Goal: Register for event/course

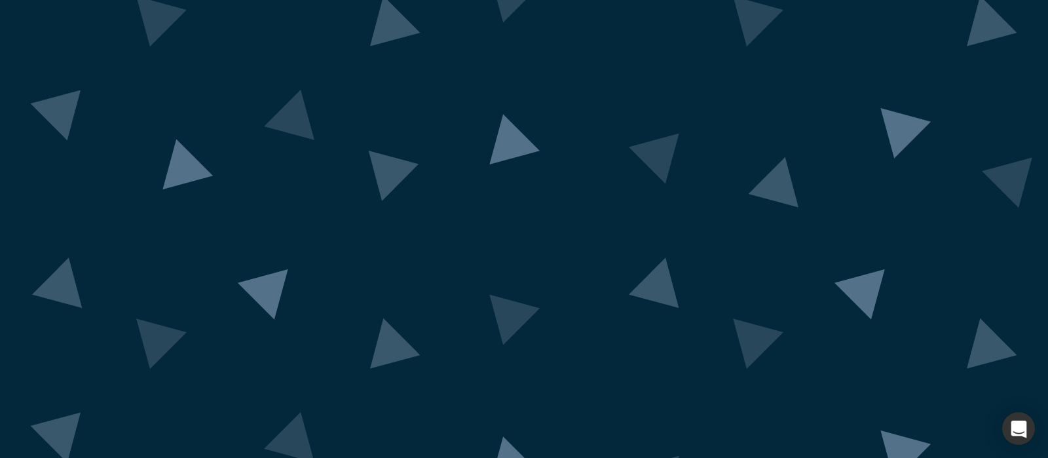
scroll to position [111, 0]
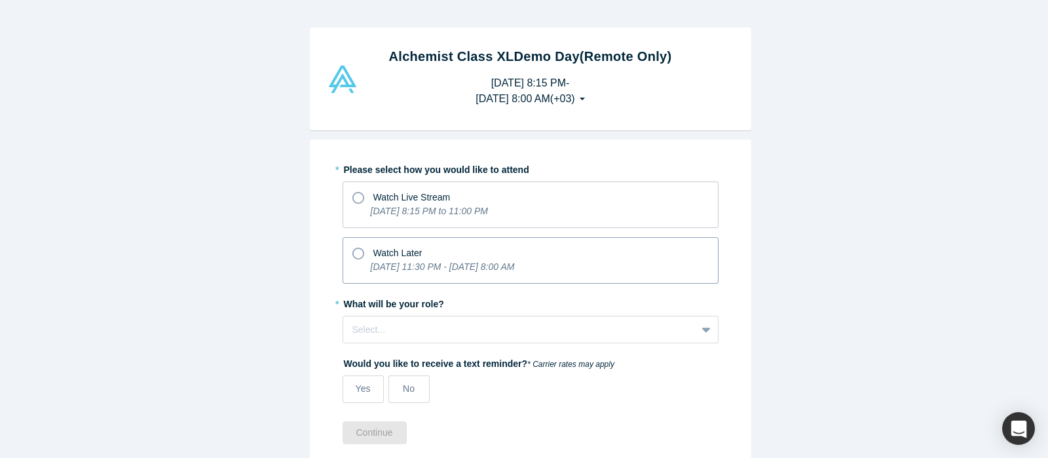
click at [419, 259] on div "Watch Later" at bounding box center [531, 251] width 356 height 18
click at [0, 0] on input "Watch Later [DATE] 11:30 PM - [DATE] 8:00 AM" at bounding box center [0, 0] width 0 height 0
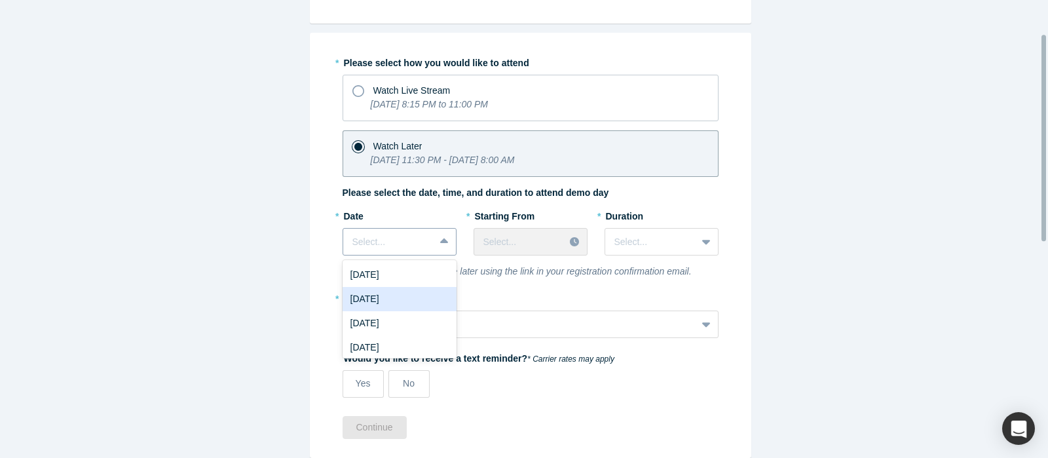
click at [435, 256] on div "8 results available. Use Up and Down to choose options, press Enter to select t…" at bounding box center [400, 242] width 114 height 28
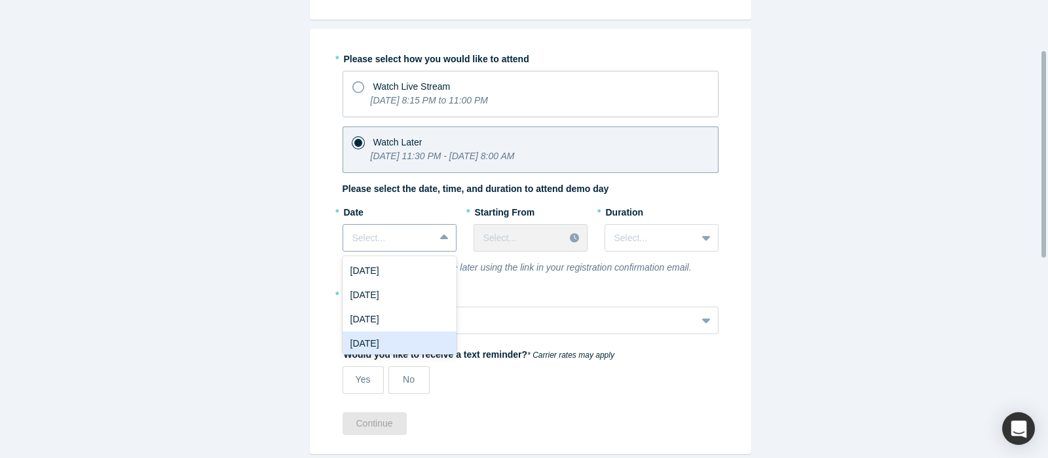
scroll to position [111, 0]
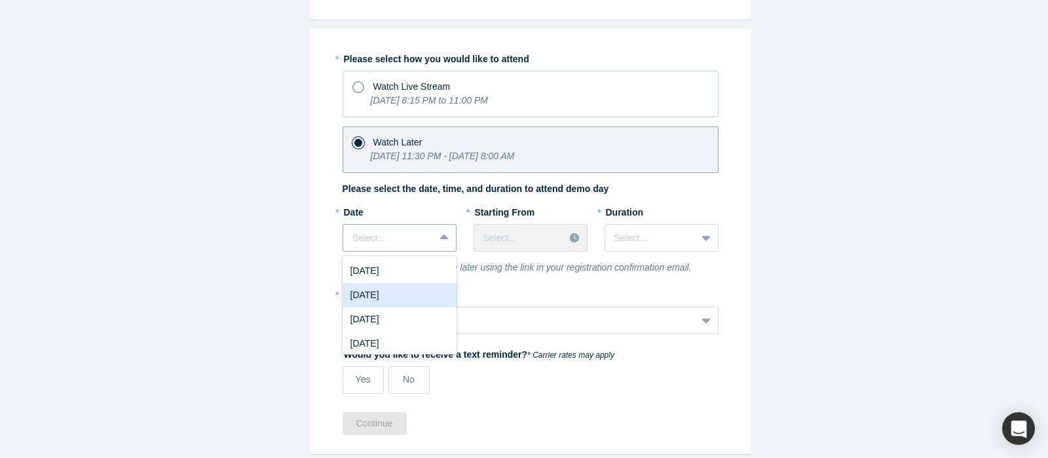
click at [429, 297] on div "[DATE]" at bounding box center [400, 295] width 114 height 24
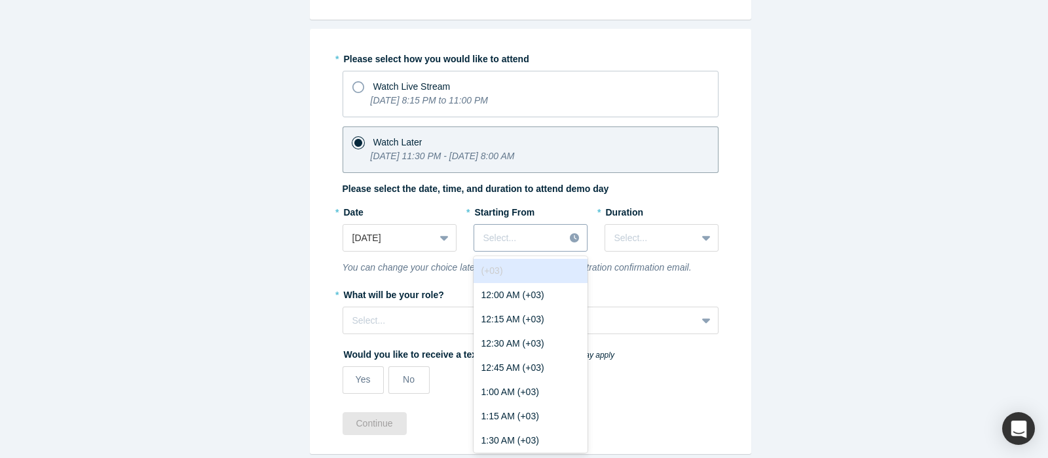
click at [543, 228] on div "Select..." at bounding box center [519, 238] width 90 height 22
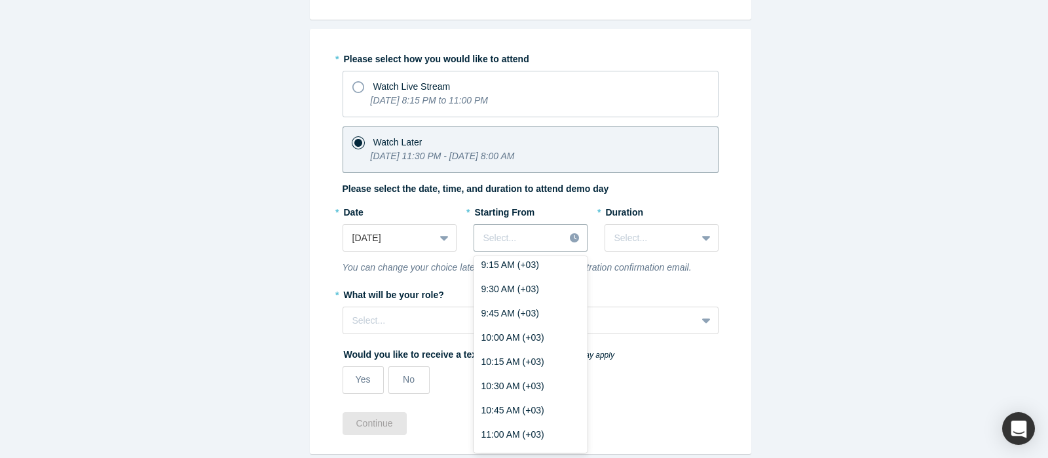
scroll to position [941, 0]
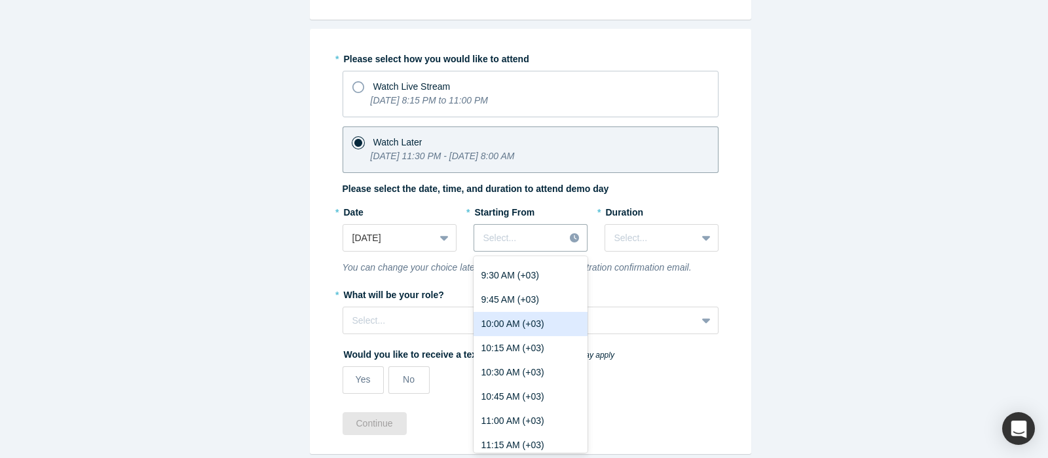
click at [504, 328] on div "10:00 AM (+03)" at bounding box center [531, 324] width 114 height 24
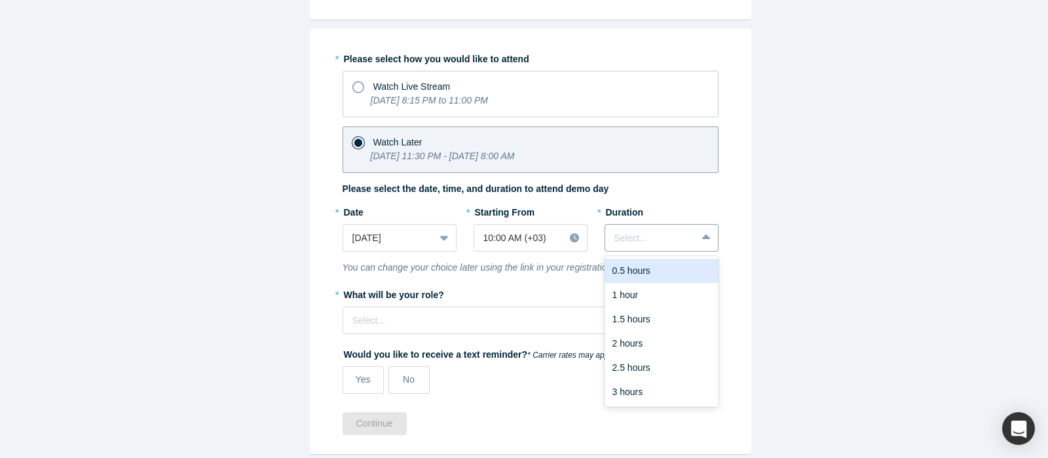
click at [697, 232] on div at bounding box center [707, 238] width 21 height 24
click at [668, 296] on div "1 hour" at bounding box center [662, 295] width 114 height 24
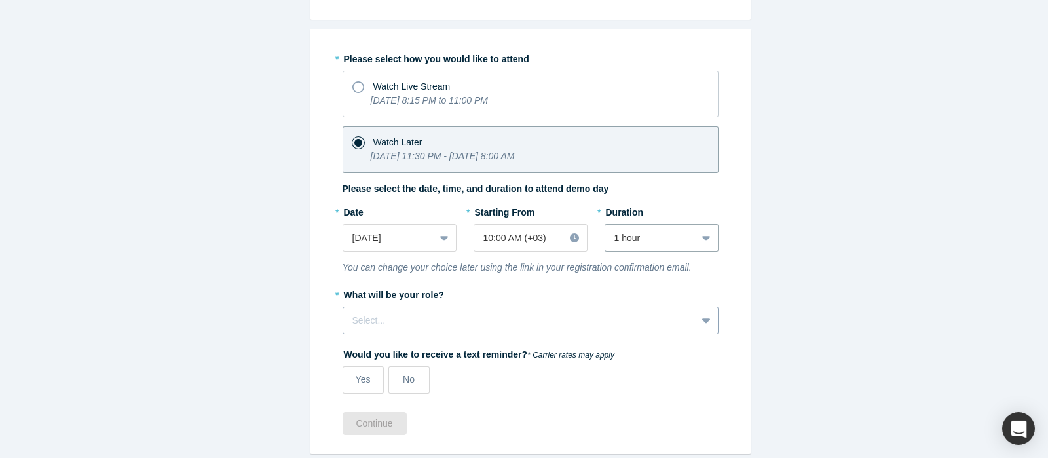
scroll to position [147, 0]
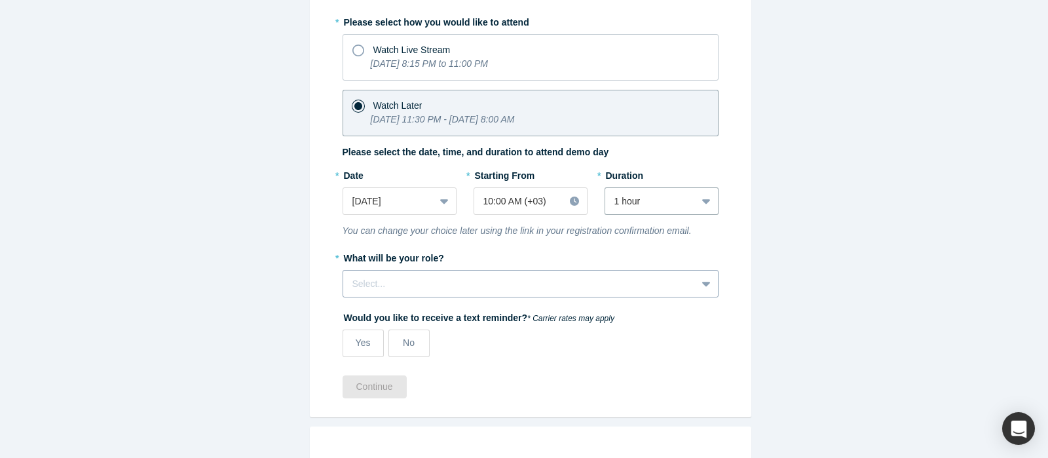
click at [541, 297] on div "Select..." at bounding box center [531, 284] width 376 height 28
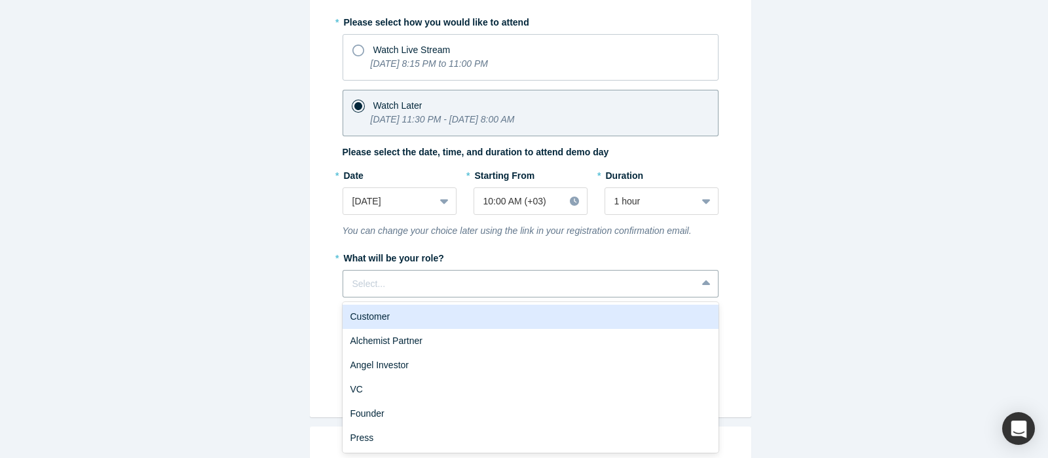
click at [501, 319] on div "Customer" at bounding box center [531, 317] width 376 height 24
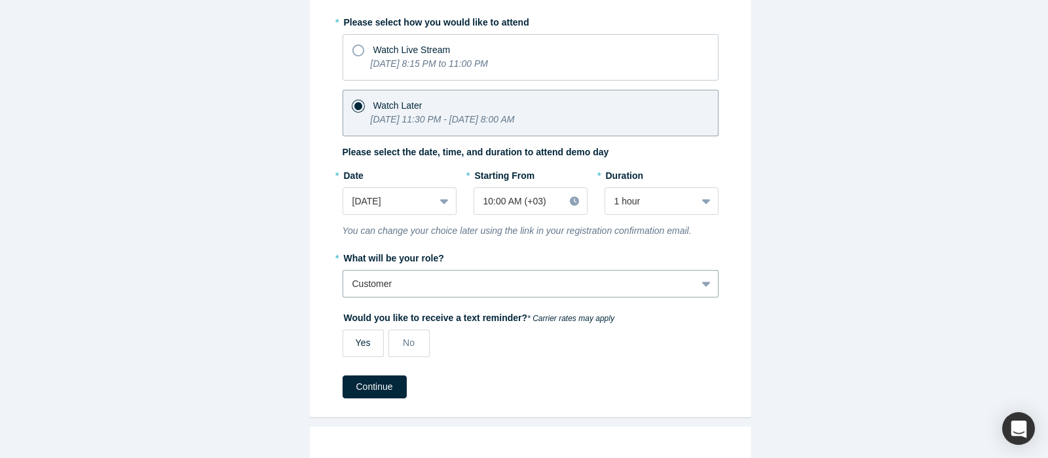
click at [364, 341] on label "Yes" at bounding box center [363, 344] width 41 height 28
click at [0, 0] on input "Yes" at bounding box center [0, 0] width 0 height 0
select select "US"
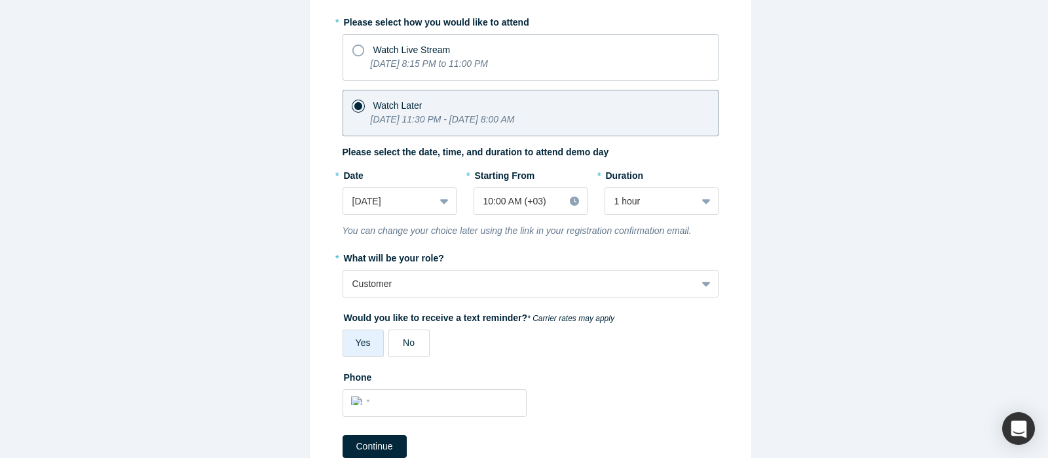
click at [403, 343] on span "No" at bounding box center [409, 342] width 12 height 10
click at [0, 0] on input "No" at bounding box center [0, 0] width 0 height 0
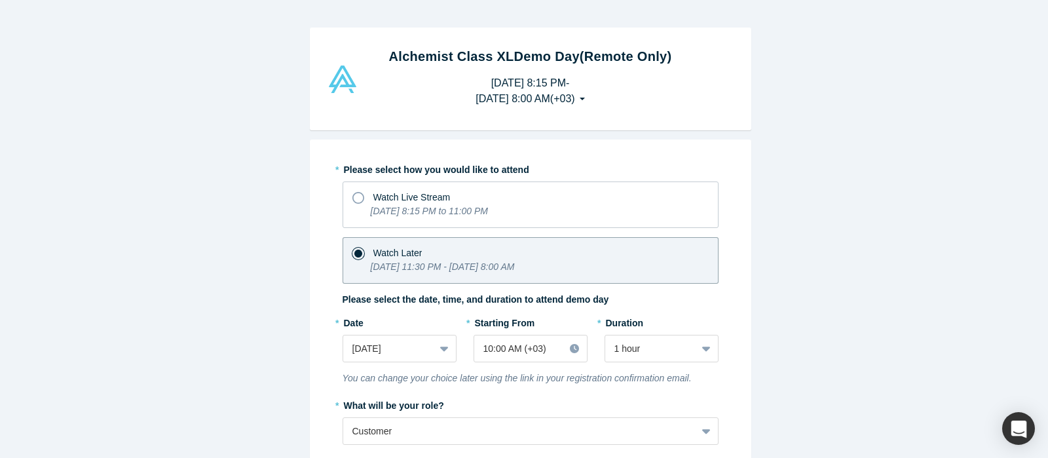
scroll to position [554, 0]
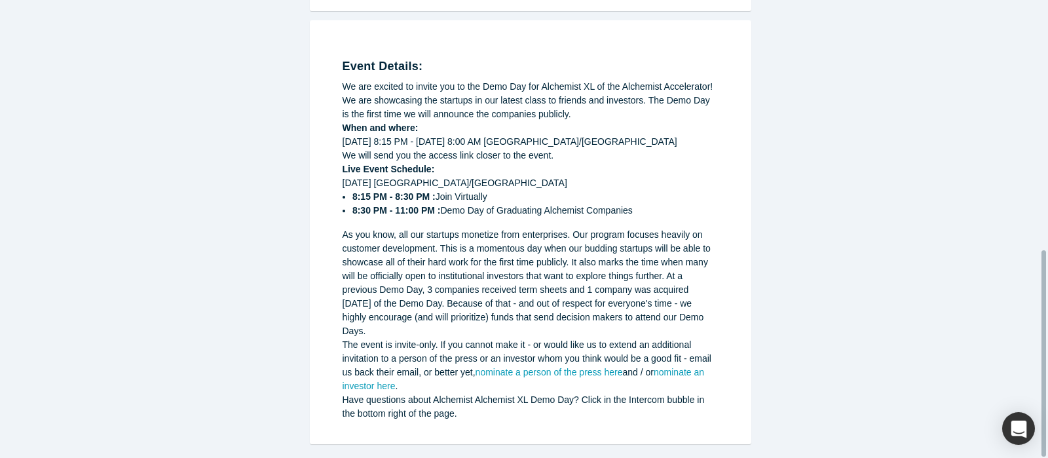
drag, startPoint x: 1048, startPoint y: 389, endPoint x: 1036, endPoint y: 316, distance: 73.7
click at [1037, 316] on div "Alchemist Class XL Demo Day (Remote Only) [DATE] 8:15 PM - [DATE] 8:00 AM ( +03…" at bounding box center [530, 235] width 1061 height 470
click at [881, 296] on div "Alchemist Class XL Demo Day (Remote Only) [DATE] 8:15 PM - [DATE] 8:00 AM ( +03…" at bounding box center [530, 235] width 1061 height 470
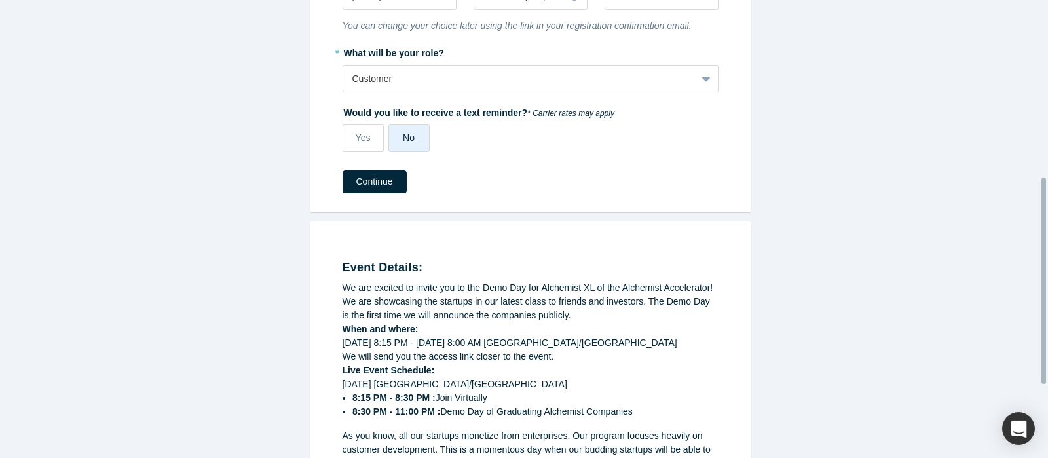
scroll to position [336, 0]
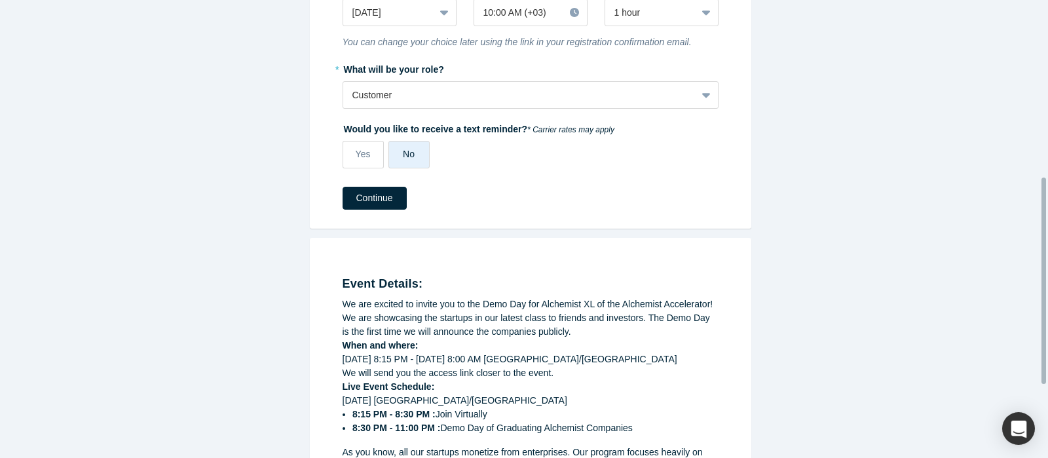
drag, startPoint x: 1044, startPoint y: 328, endPoint x: 1048, endPoint y: 230, distance: 98.3
click at [1048, 231] on div "Alchemist Class XL Demo Day (Remote Only) [DATE] 8:15 PM - [DATE] 8:00 AM ( +03…" at bounding box center [524, 229] width 1048 height 458
click at [371, 205] on button "Continue" at bounding box center [375, 198] width 64 height 23
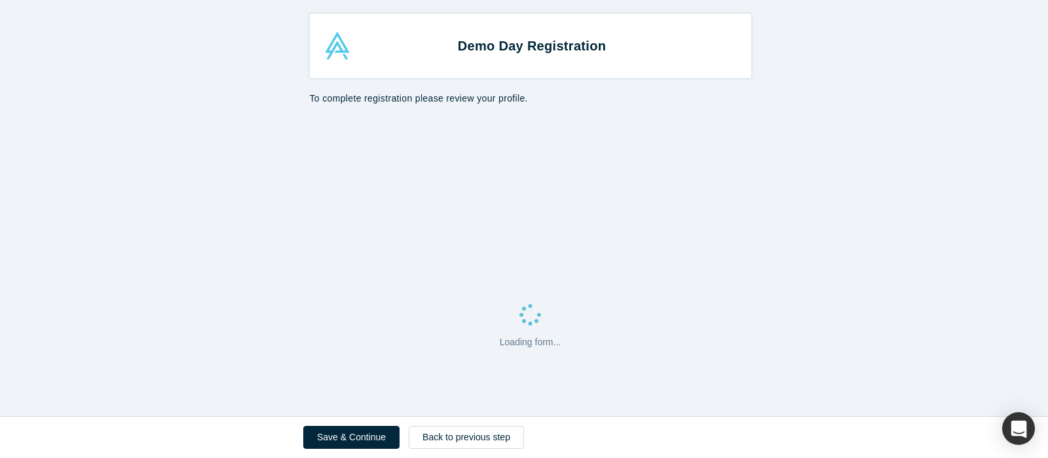
select select "US"
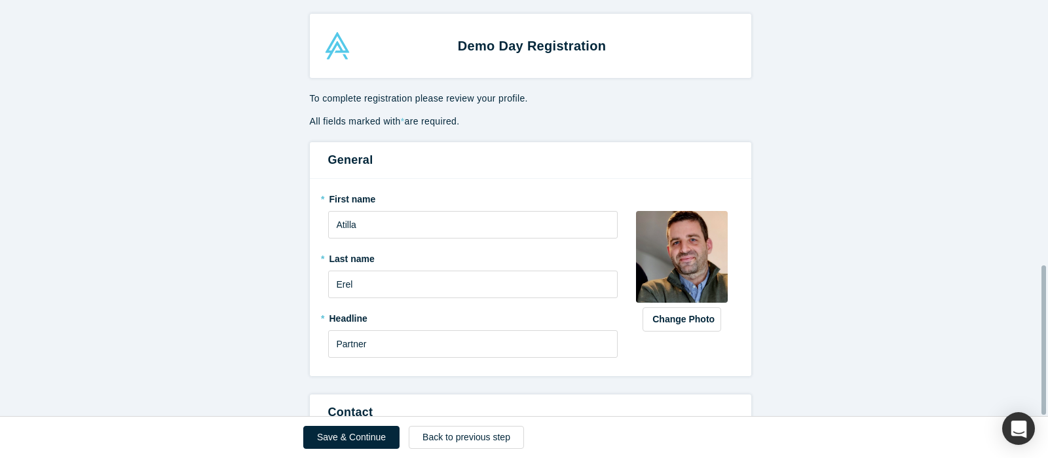
scroll to position [738, 0]
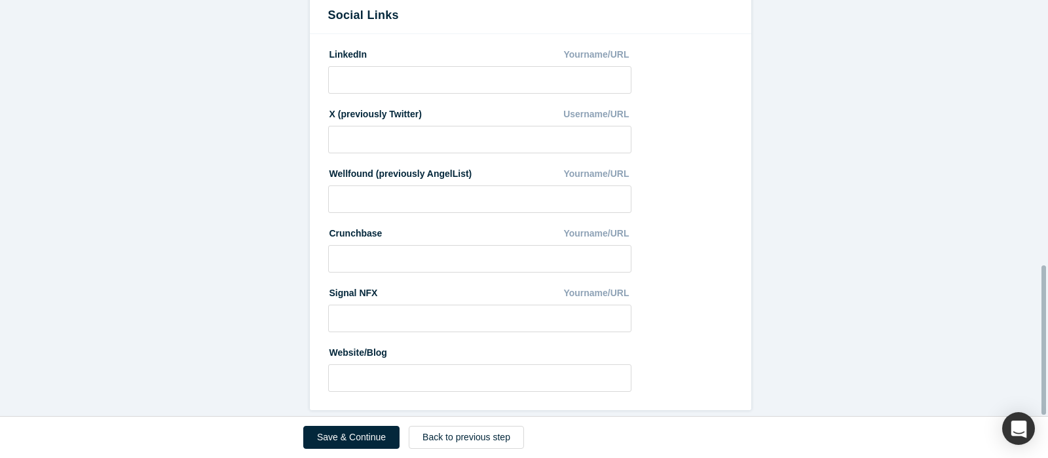
drag, startPoint x: 1048, startPoint y: 364, endPoint x: 1048, endPoint y: 334, distance: 30.8
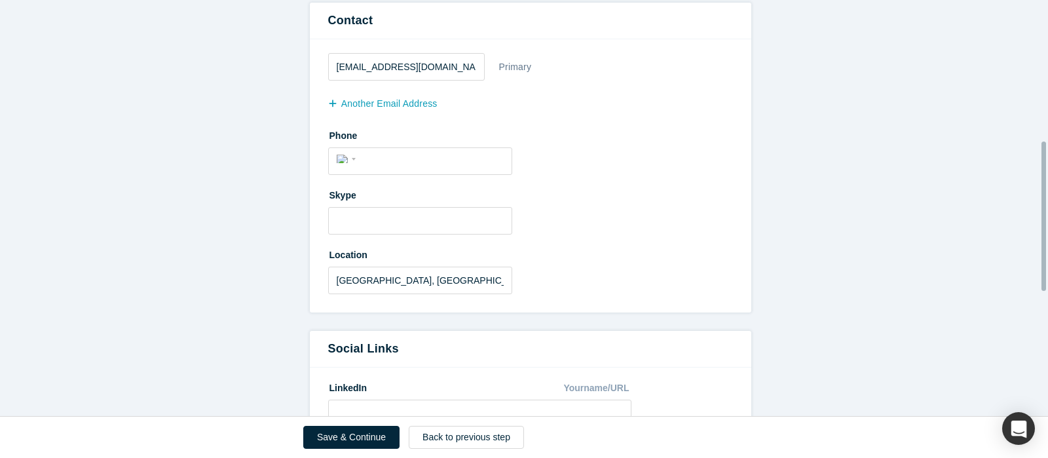
drag, startPoint x: 1044, startPoint y: 314, endPoint x: 712, endPoint y: 151, distance: 370.1
click at [1041, 191] on div "Demo Day Registration To complete registration please review your profile. All …" at bounding box center [524, 208] width 1048 height 416
click at [392, 160] on input "tel" at bounding box center [432, 158] width 144 height 19
type input "[PHONE_NUMBER]"
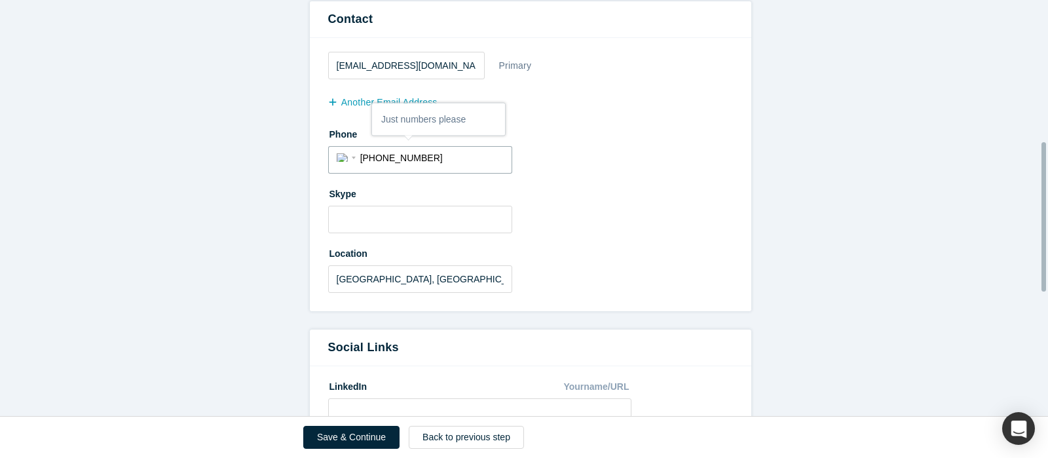
select select "TR"
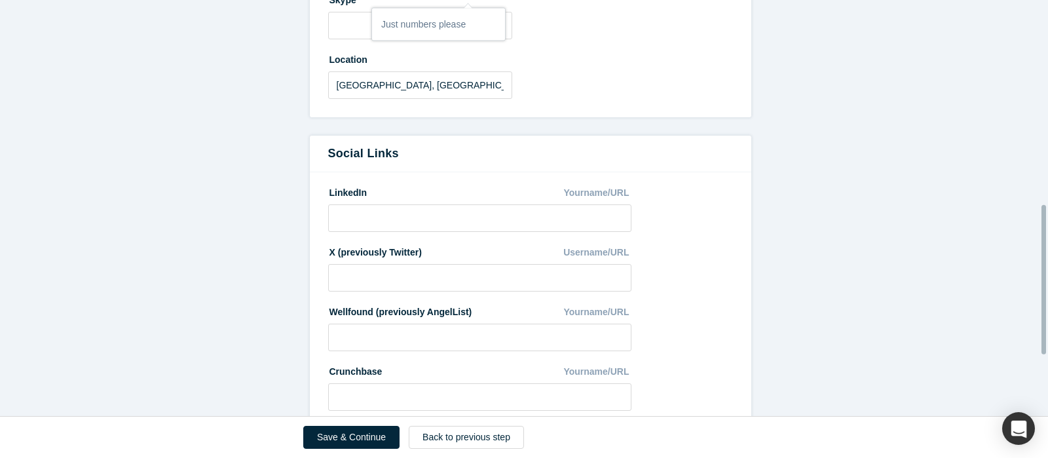
drag, startPoint x: 1046, startPoint y: 229, endPoint x: 960, endPoint y: 169, distance: 104.9
click at [1028, 292] on div "Demo Day Registration To complete registration please review your profile. All …" at bounding box center [524, 208] width 1048 height 416
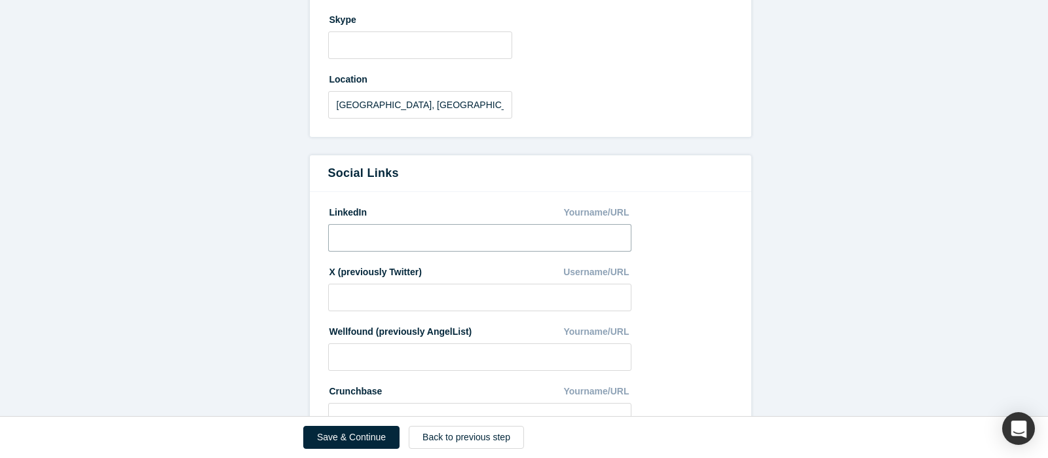
click at [368, 230] on input at bounding box center [480, 238] width 304 height 28
paste input "[URL][DOMAIN_NAME]"
type input "[URL][DOMAIN_NAME]"
click at [898, 282] on form "All fields marked with * are required. General * First name Atilla * Last name …" at bounding box center [530, 57] width 1061 height 1021
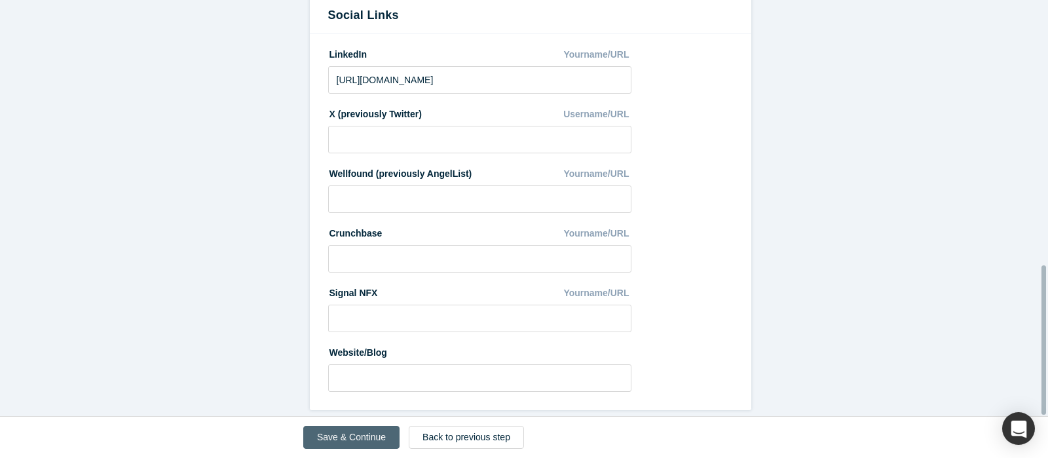
click at [375, 431] on button "Save & Continue" at bounding box center [351, 437] width 96 height 23
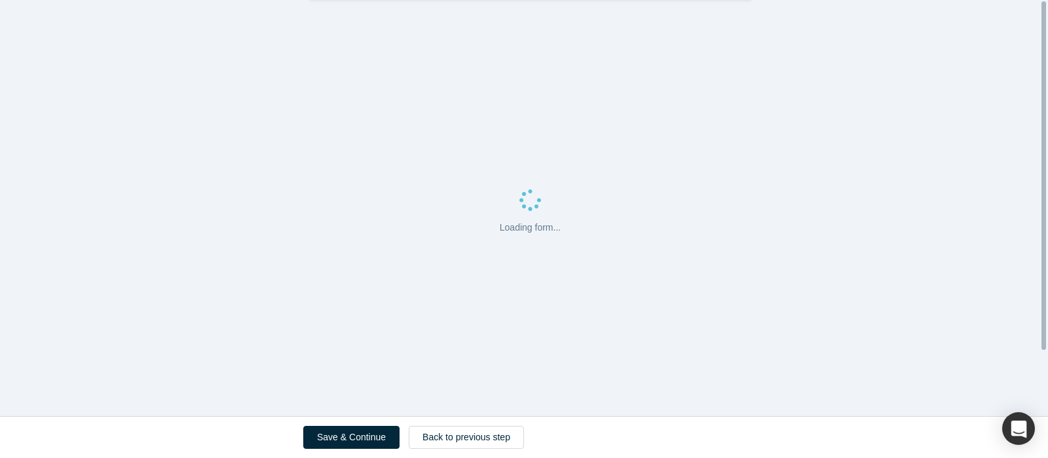
scroll to position [0, 0]
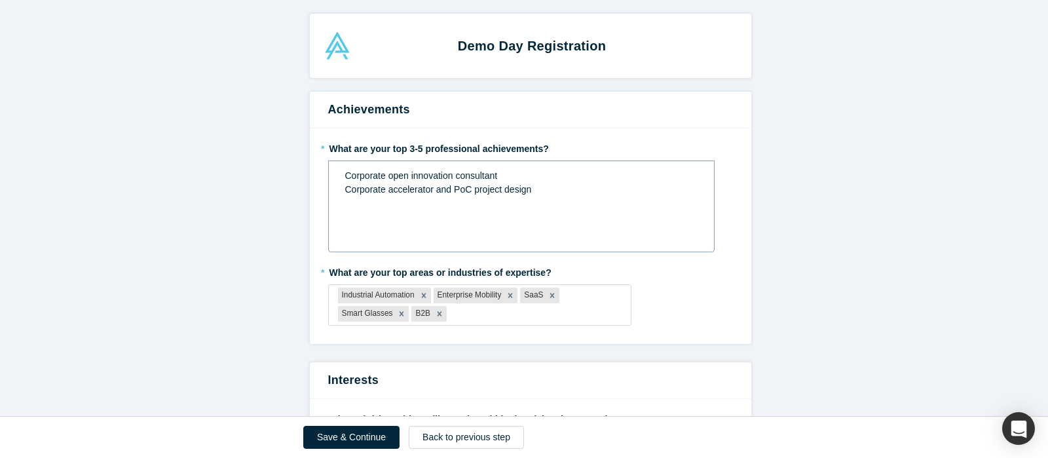
click at [613, 196] on div "Corporate accelerator and PoC project design" at bounding box center [521, 190] width 353 height 14
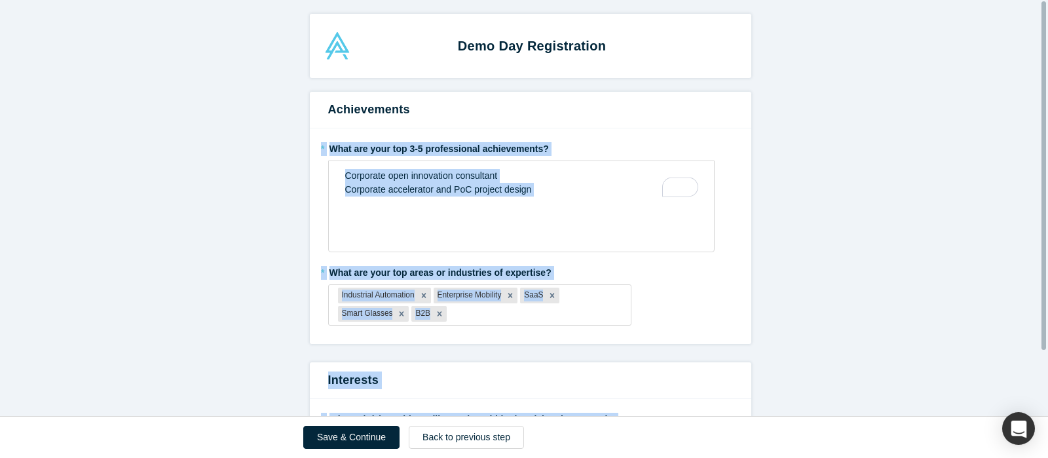
drag, startPoint x: 1048, startPoint y: 90, endPoint x: 1046, endPoint y: 144, distance: 53.1
click at [1046, 144] on div "Demo Day Registration Achievements * What are your top 3-5 professional achieve…" at bounding box center [524, 208] width 1048 height 416
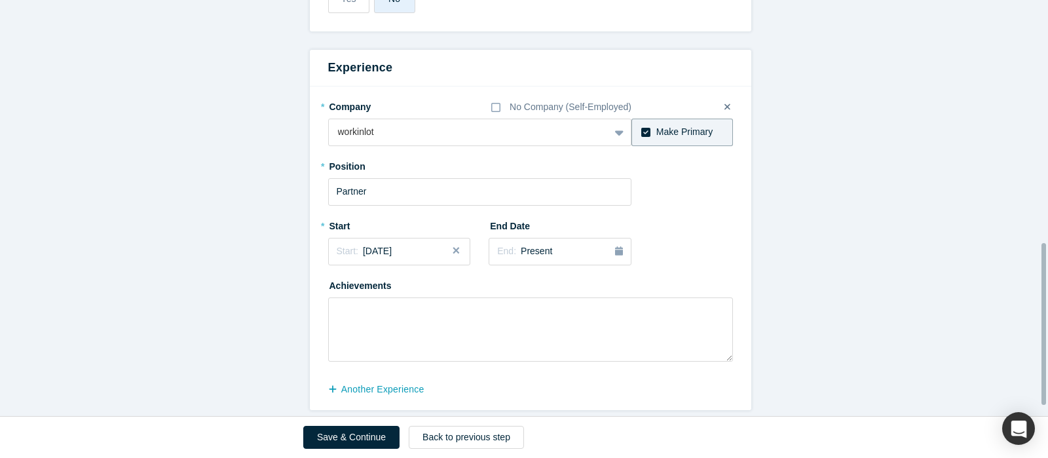
scroll to position [651, 0]
drag, startPoint x: 1044, startPoint y: 165, endPoint x: 1047, endPoint y: 264, distance: 99.0
click at [1047, 264] on div "Demo Day Registration Achievements * What are your top 3-5 professional achieve…" at bounding box center [524, 208] width 1048 height 416
click at [358, 440] on button "Save & Continue" at bounding box center [351, 437] width 96 height 23
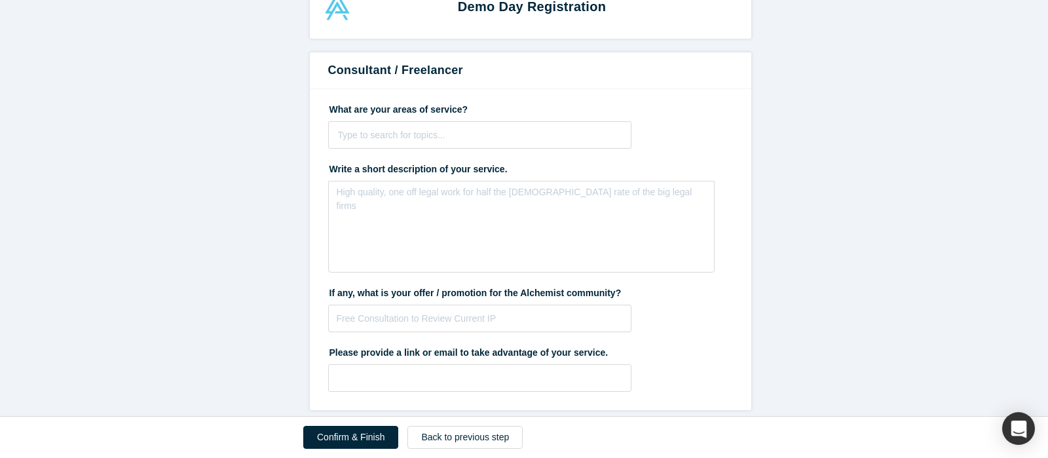
scroll to position [0, 0]
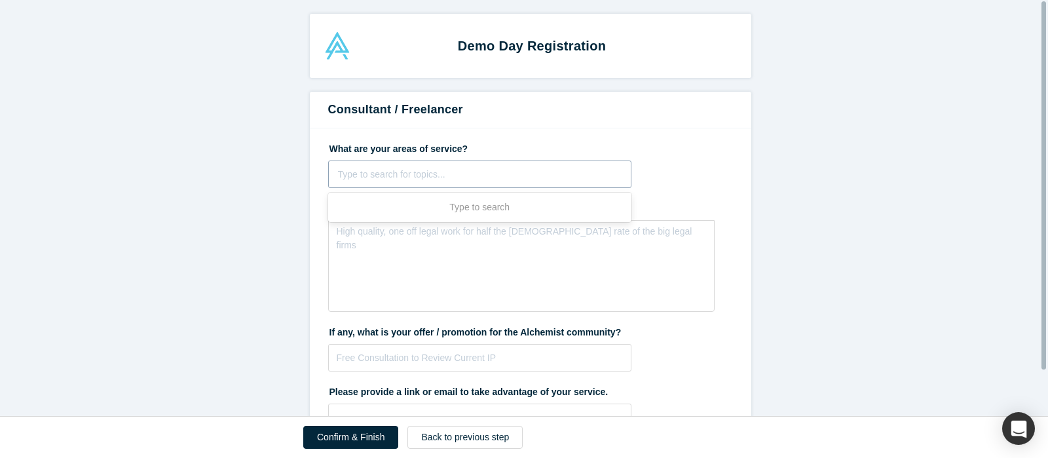
click at [531, 176] on div at bounding box center [480, 174] width 284 height 16
type input "open innovation"
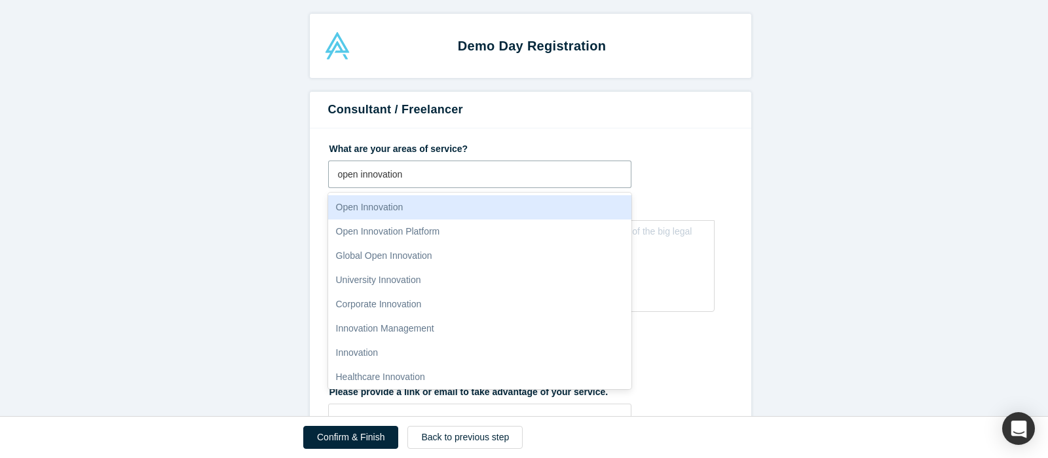
click at [525, 208] on div "Open Innovation" at bounding box center [480, 207] width 304 height 24
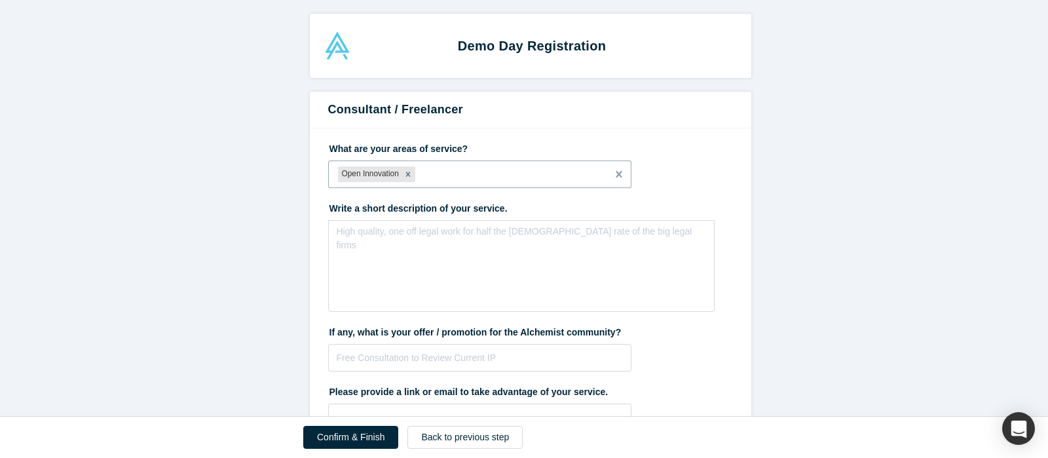
type input "ı"
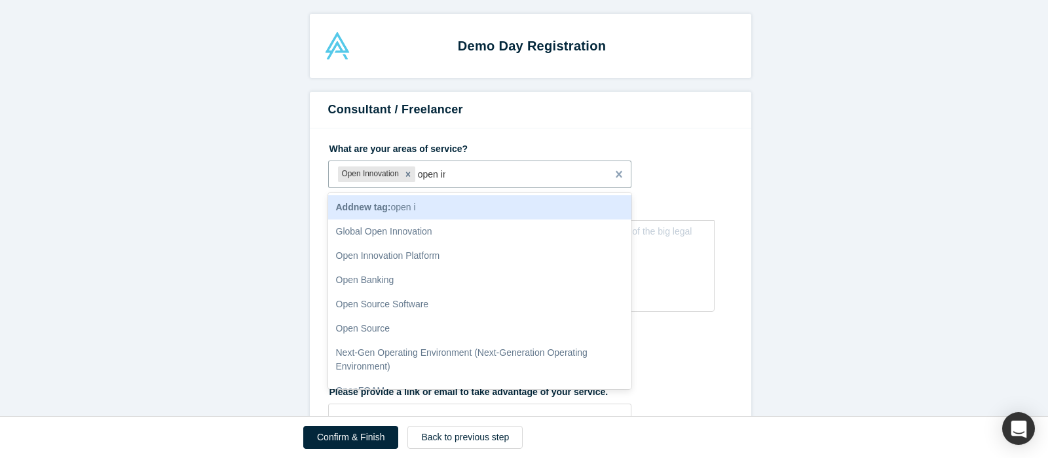
type input "open inn"
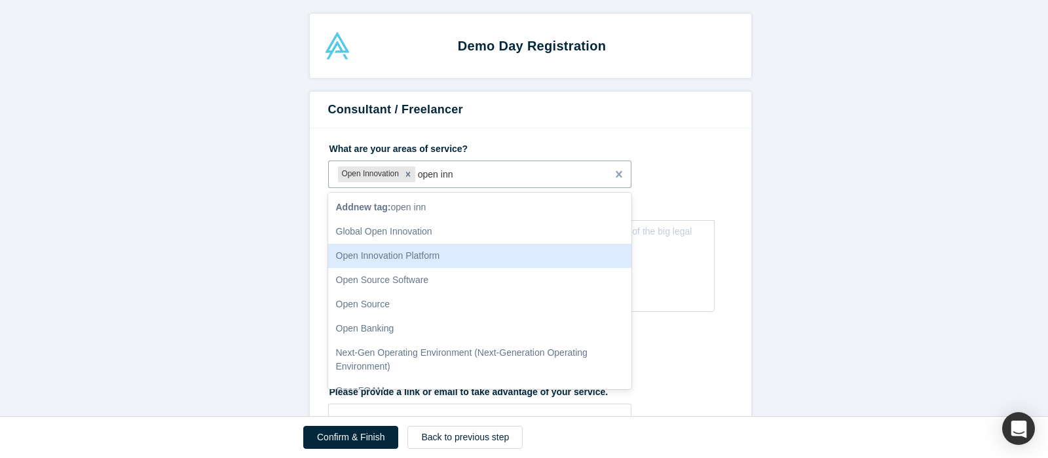
click at [531, 256] on div "Open Innovation Platform" at bounding box center [480, 256] width 304 height 24
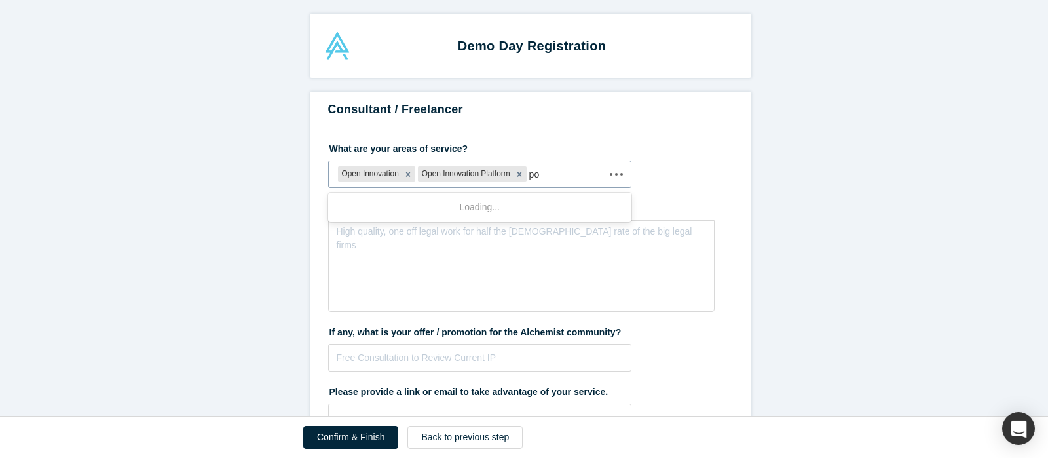
type input "p"
type input "scout"
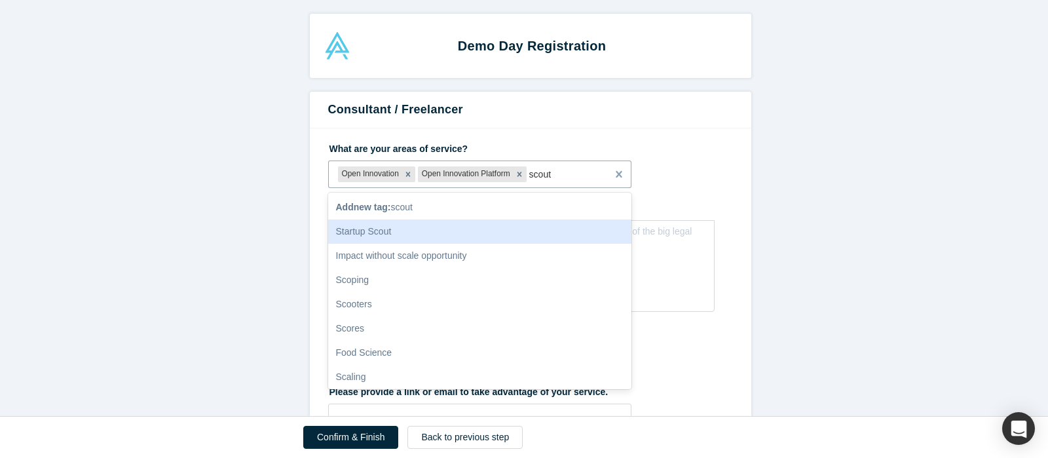
click at [493, 235] on div "Startup Scout" at bounding box center [480, 232] width 304 height 24
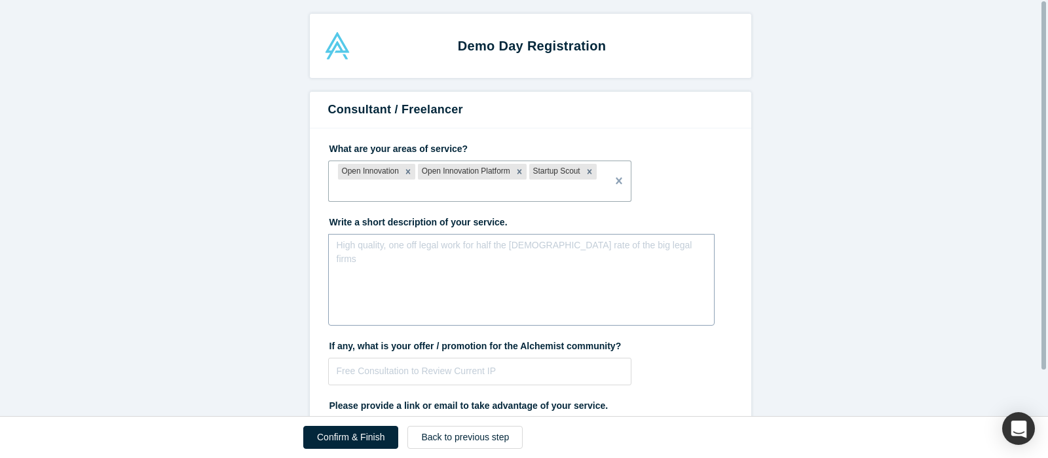
click at [681, 282] on div "High quality, one off legal work for half the [DEMOGRAPHIC_DATA] rate of the bi…" at bounding box center [521, 280] width 387 height 92
click at [514, 264] on div "High quality, one off legal work for half the [DEMOGRAPHIC_DATA] rate of the bi…" at bounding box center [521, 280] width 387 height 92
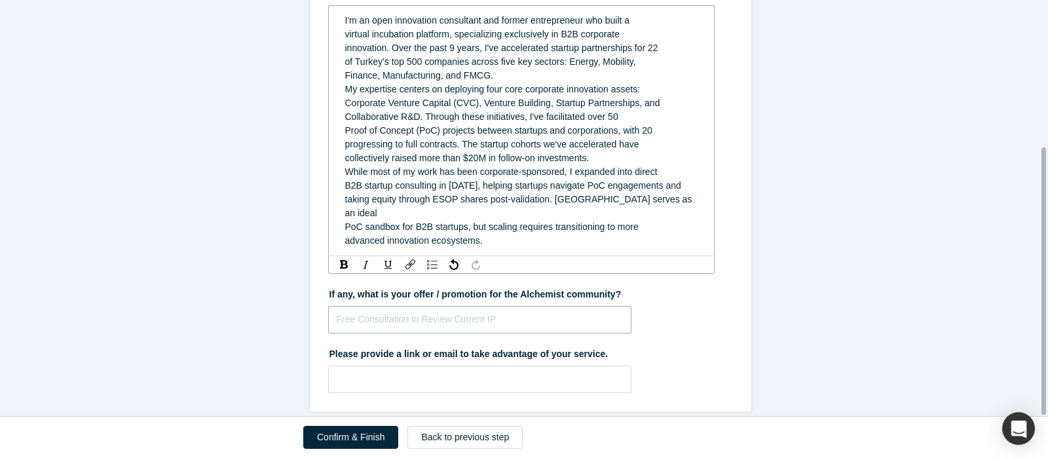
scroll to position [211, 0]
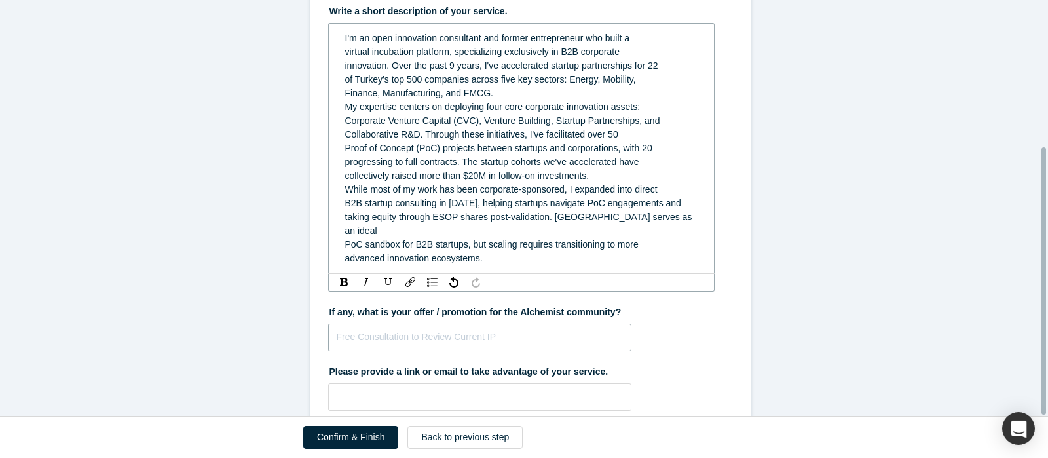
click at [558, 324] on input "text" at bounding box center [480, 338] width 304 height 28
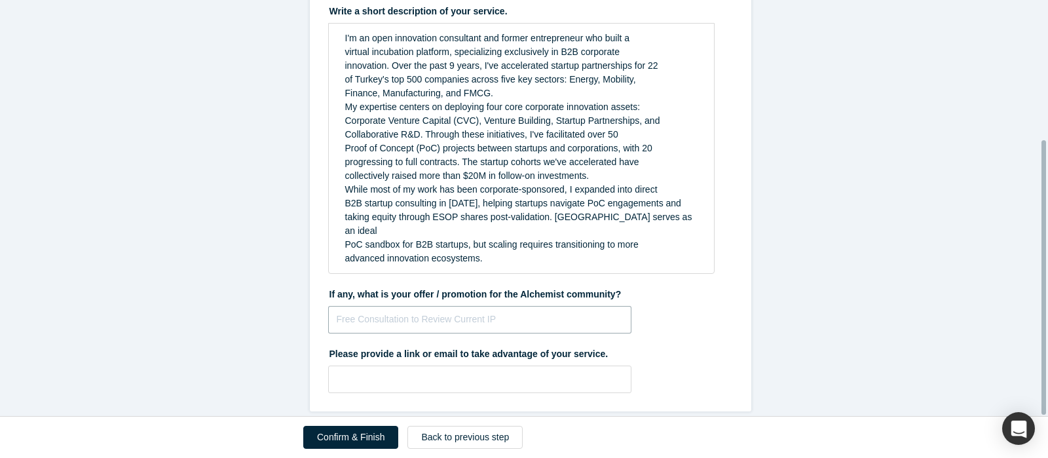
click at [558, 309] on input "text" at bounding box center [480, 320] width 304 height 28
type input "promote b2b engagement with portfolio startups"
click at [550, 371] on input "text" at bounding box center [480, 380] width 304 height 28
type input "[EMAIL_ADDRESS][DOMAIN_NAME]"
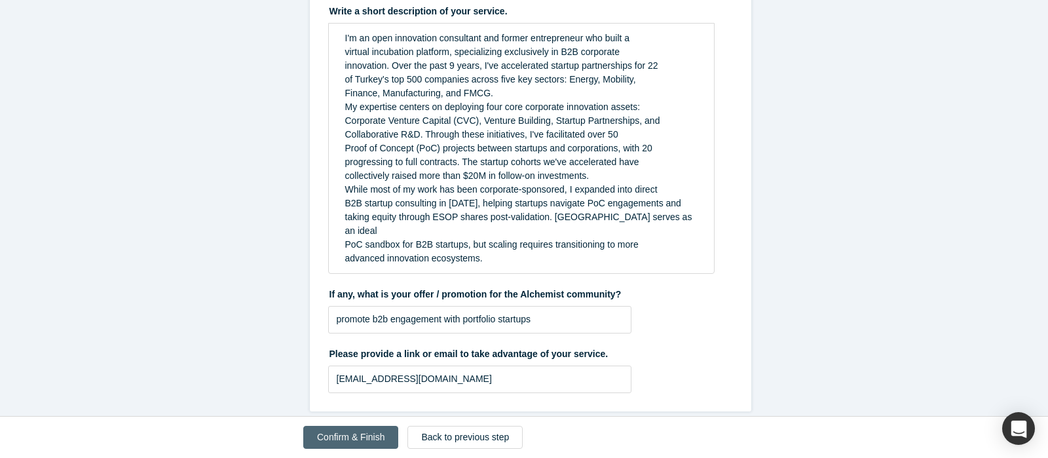
click at [381, 434] on button "Confirm & Finish" at bounding box center [350, 437] width 95 height 23
